Goal: Transaction & Acquisition: Book appointment/travel/reservation

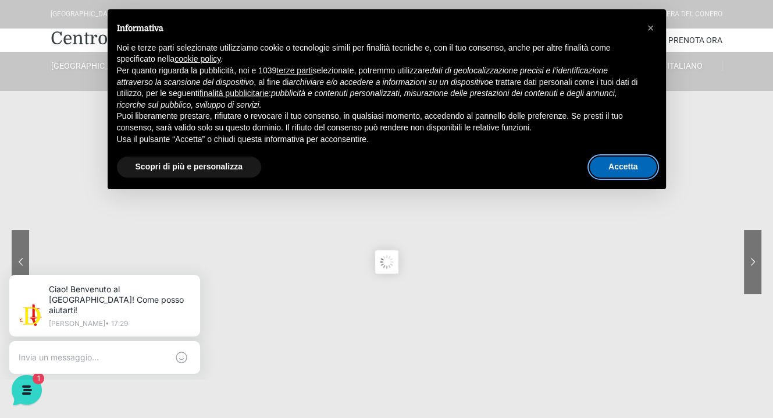
click at [633, 167] on button "Accetta" at bounding box center [623, 167] width 67 height 21
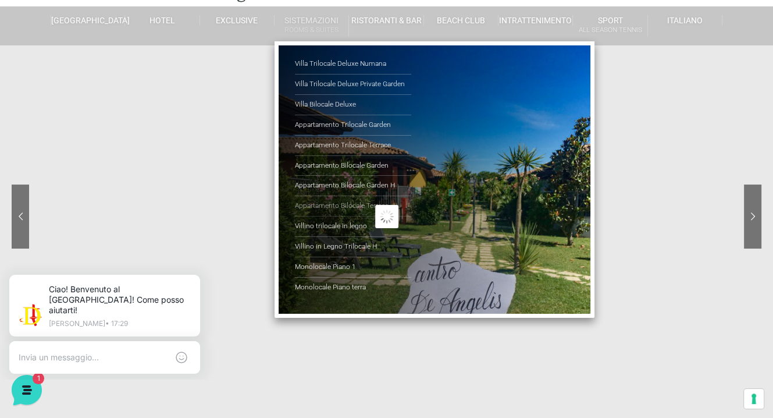
scroll to position [58, 0]
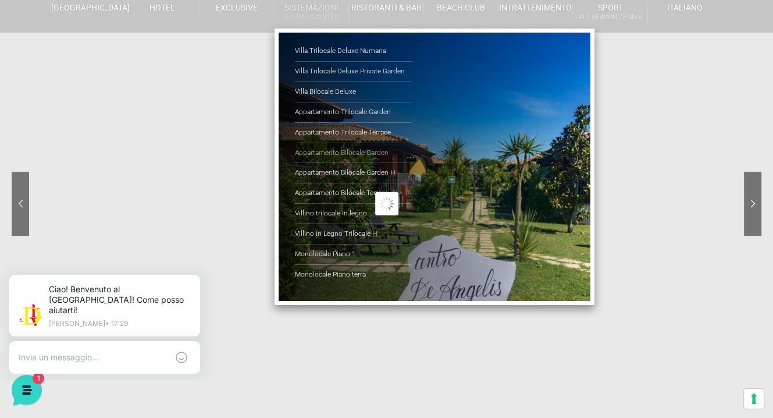
click at [314, 152] on link "Appartamento Bilocale Garden" at bounding box center [353, 153] width 116 height 20
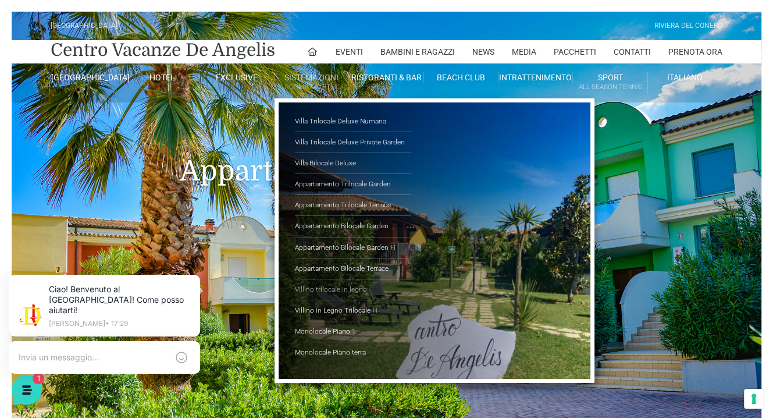
click at [320, 289] on link "Villino trilocale in legno" at bounding box center [353, 289] width 116 height 21
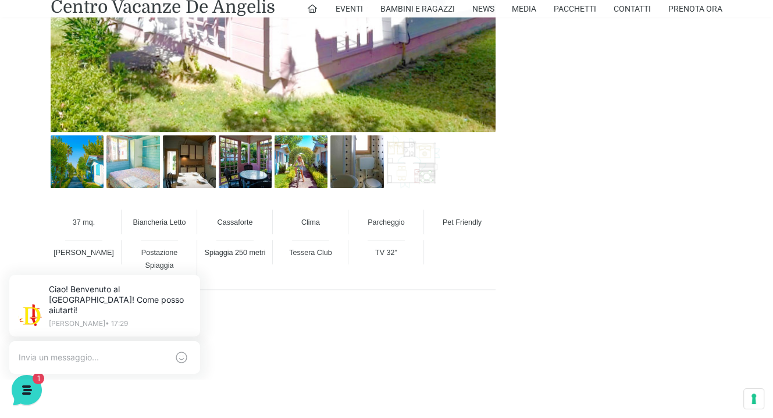
scroll to position [815, 0]
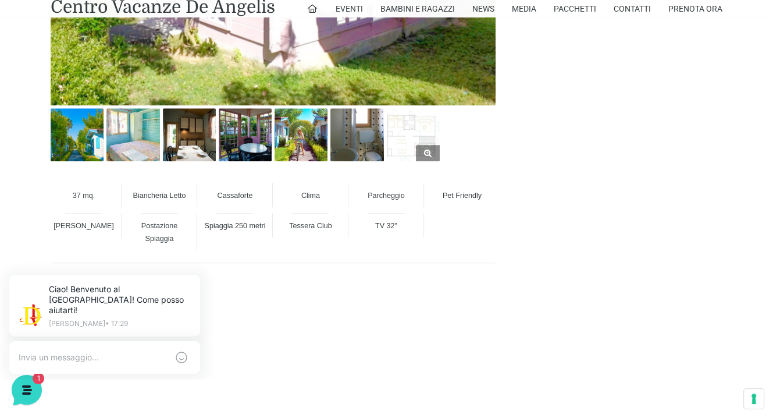
click at [397, 137] on img at bounding box center [413, 134] width 53 height 53
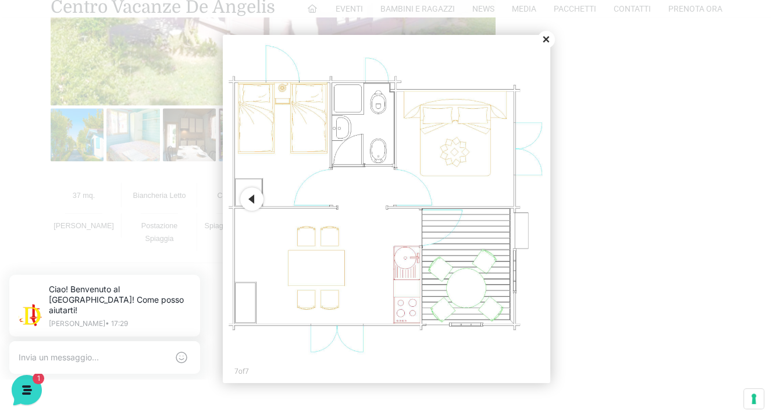
click at [547, 39] on button "Close" at bounding box center [546, 39] width 17 height 17
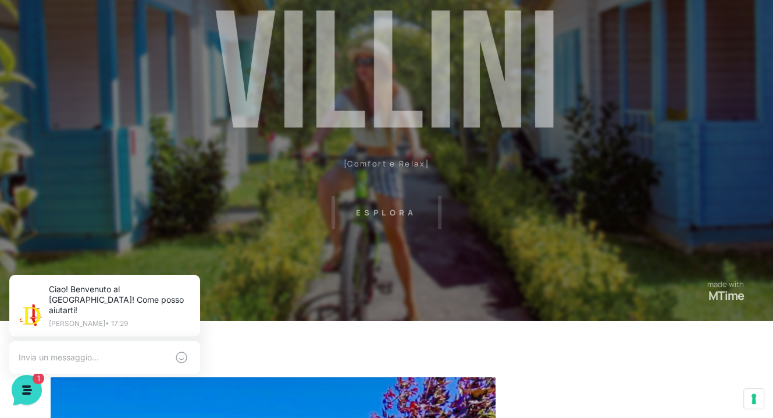
scroll to position [0, 0]
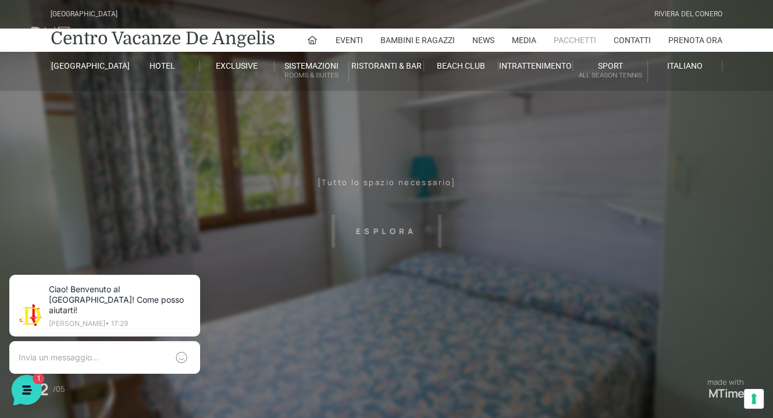
click at [578, 39] on link "Pacchetti" at bounding box center [575, 40] width 42 height 23
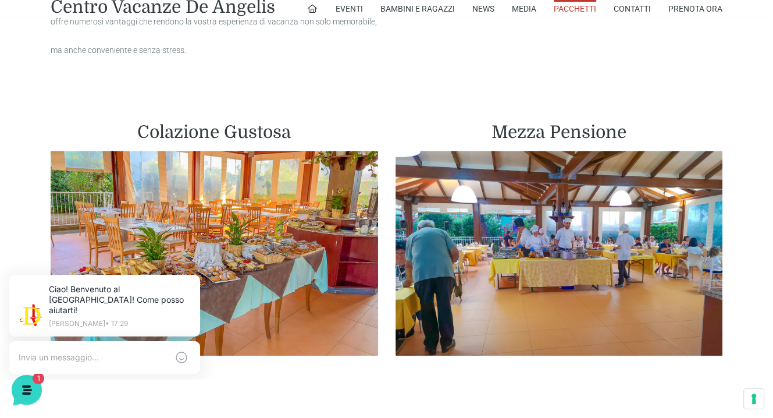
scroll to position [740, 0]
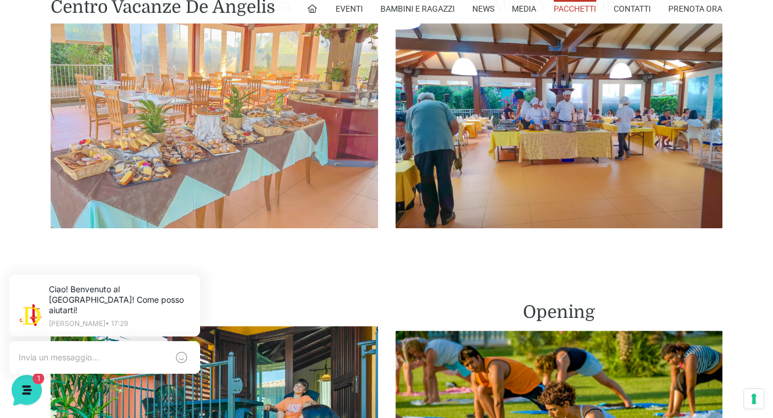
click at [276, 134] on img at bounding box center [215, 125] width 328 height 205
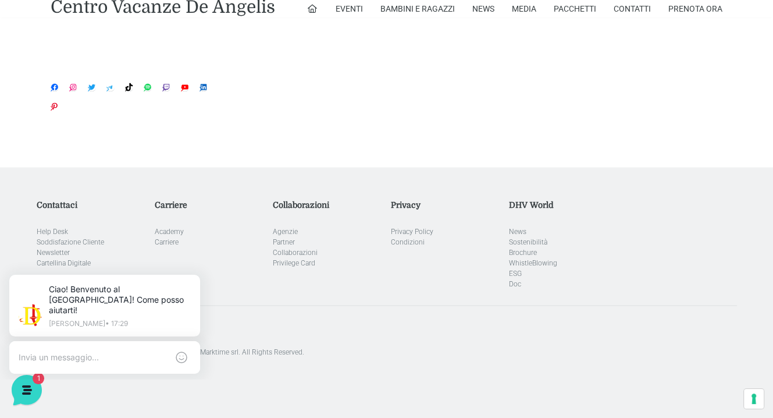
scroll to position [1920, 0]
